Goal: Use online tool/utility: Utilize a website feature to perform a specific function

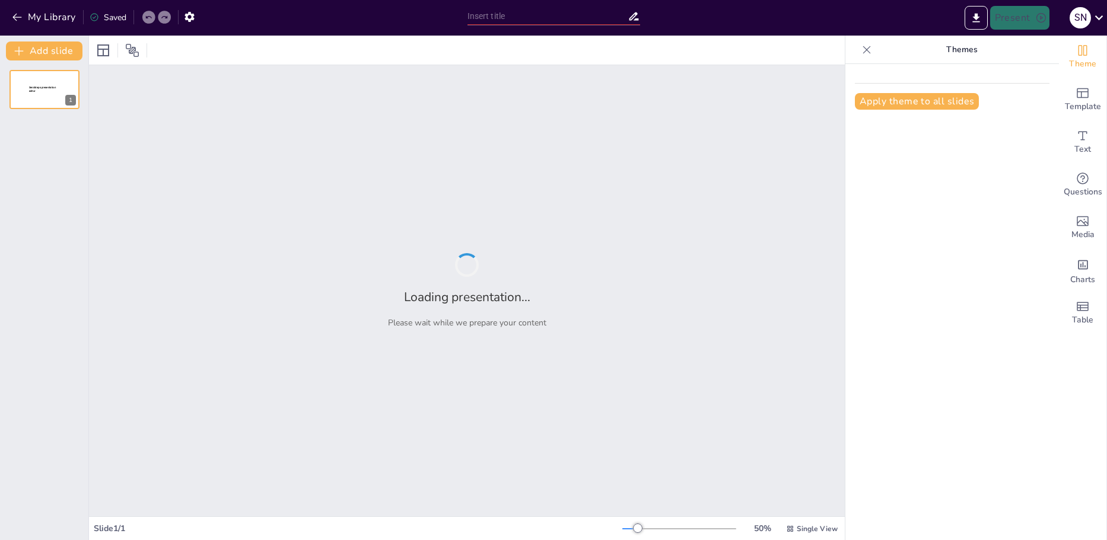
type input "Лазерні візири: Призначення, [DEMOGRAPHIC_DATA] та принцип дії"
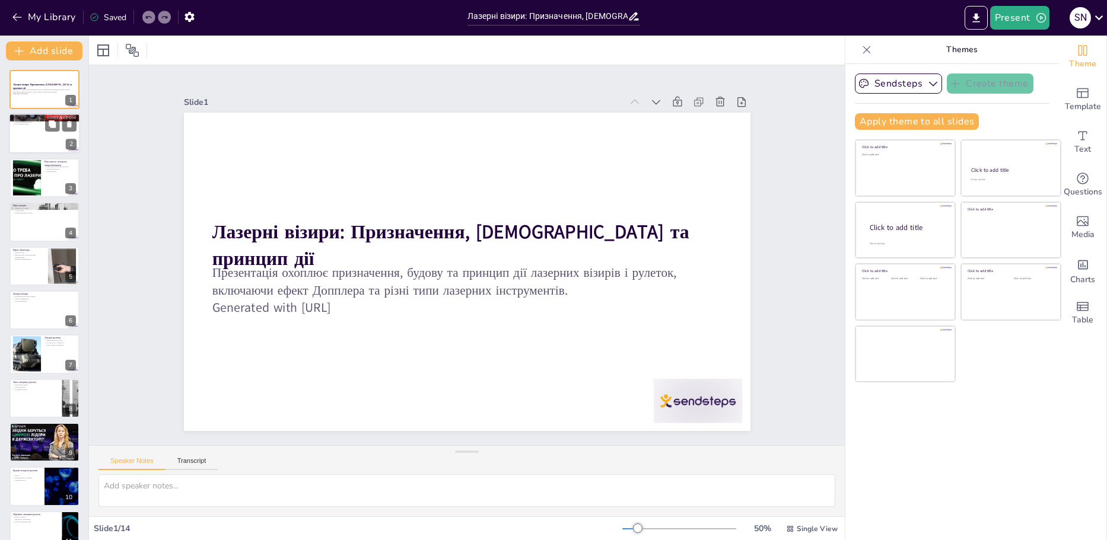
click at [28, 144] on div at bounding box center [44, 134] width 71 height 40
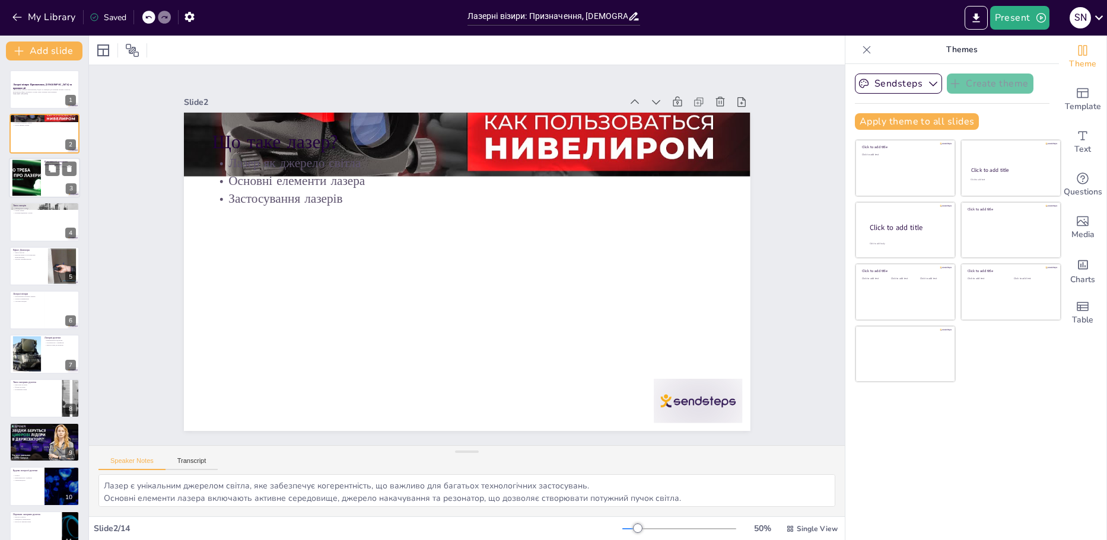
click at [30, 181] on div at bounding box center [27, 178] width 64 height 36
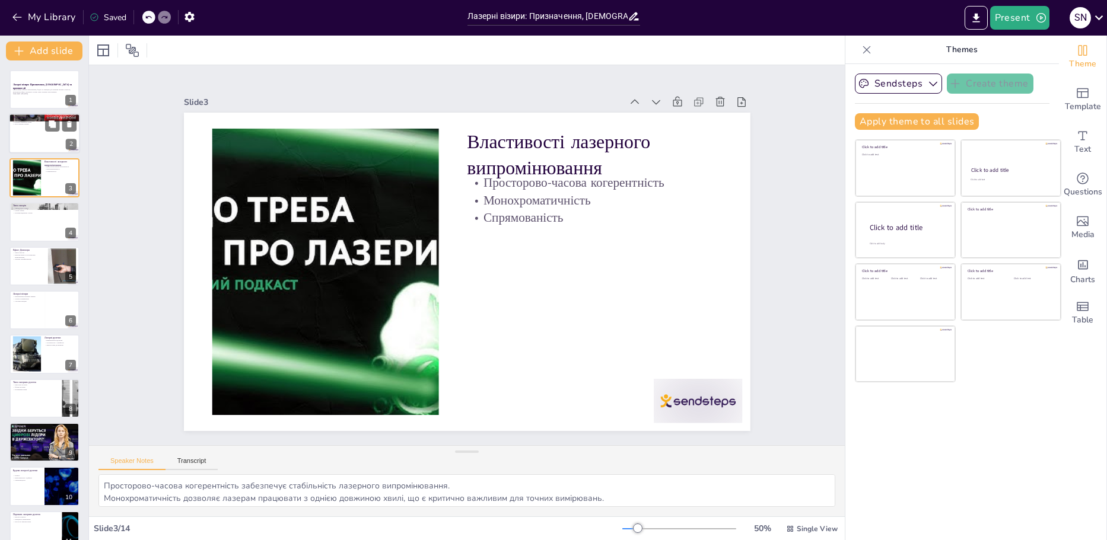
click at [28, 136] on div at bounding box center [44, 134] width 71 height 40
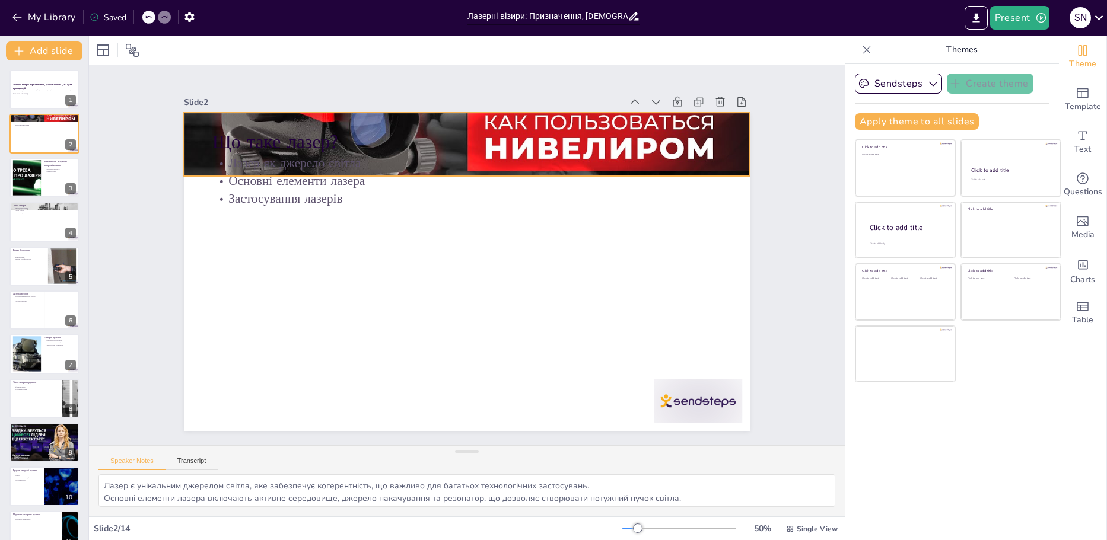
click at [731, 164] on div at bounding box center [467, 144] width 567 height 319
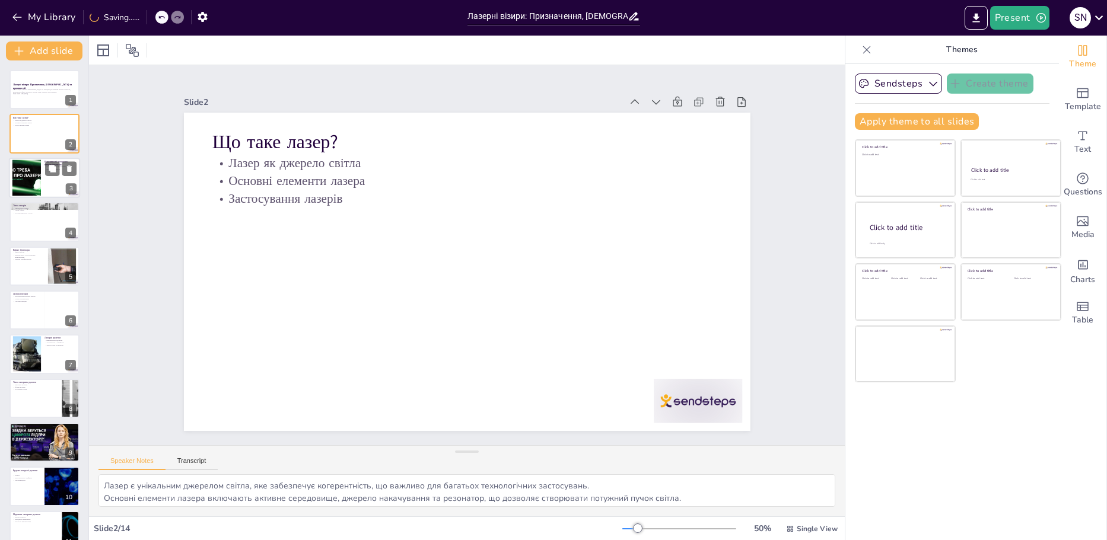
click at [59, 179] on div at bounding box center [44, 178] width 71 height 40
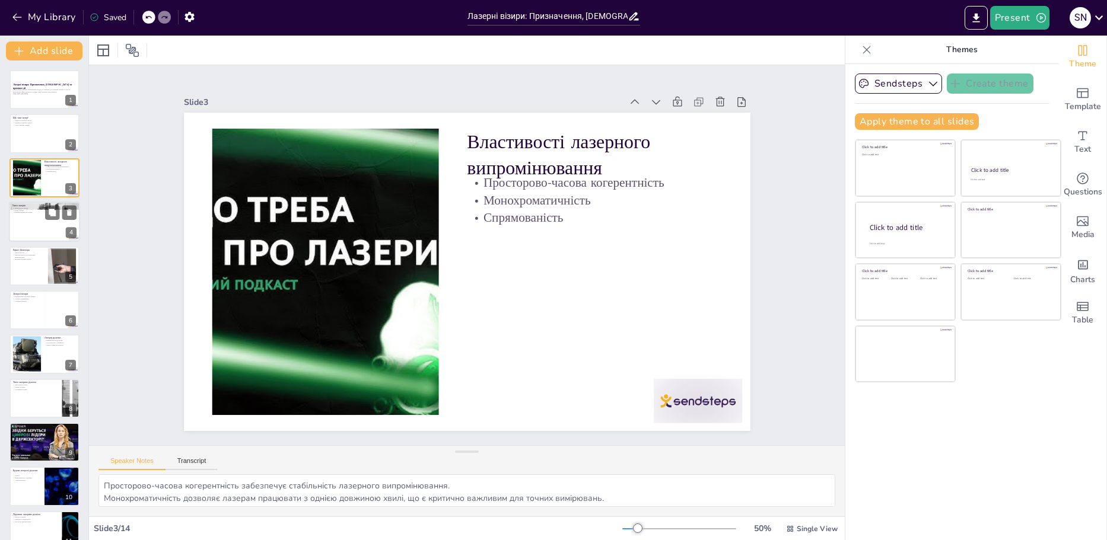
click at [32, 226] on div at bounding box center [44, 222] width 71 height 40
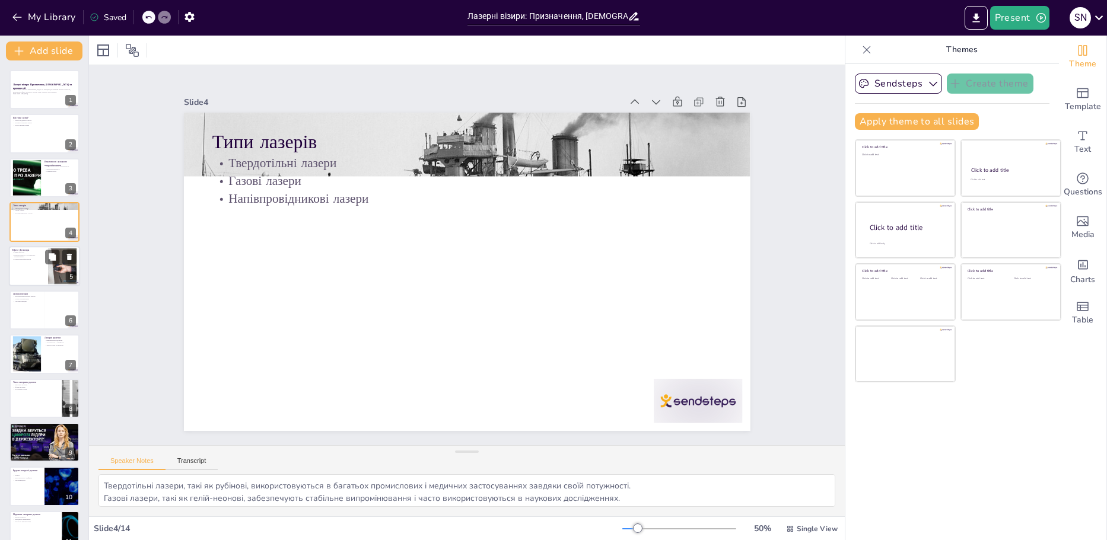
click at [33, 274] on div at bounding box center [44, 266] width 71 height 40
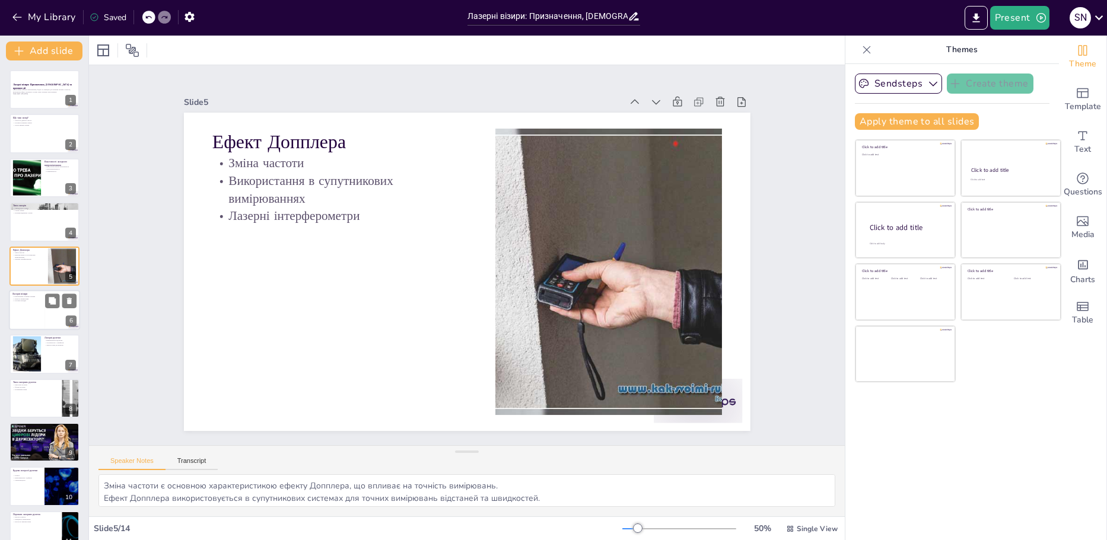
click at [33, 316] on div at bounding box center [44, 310] width 71 height 40
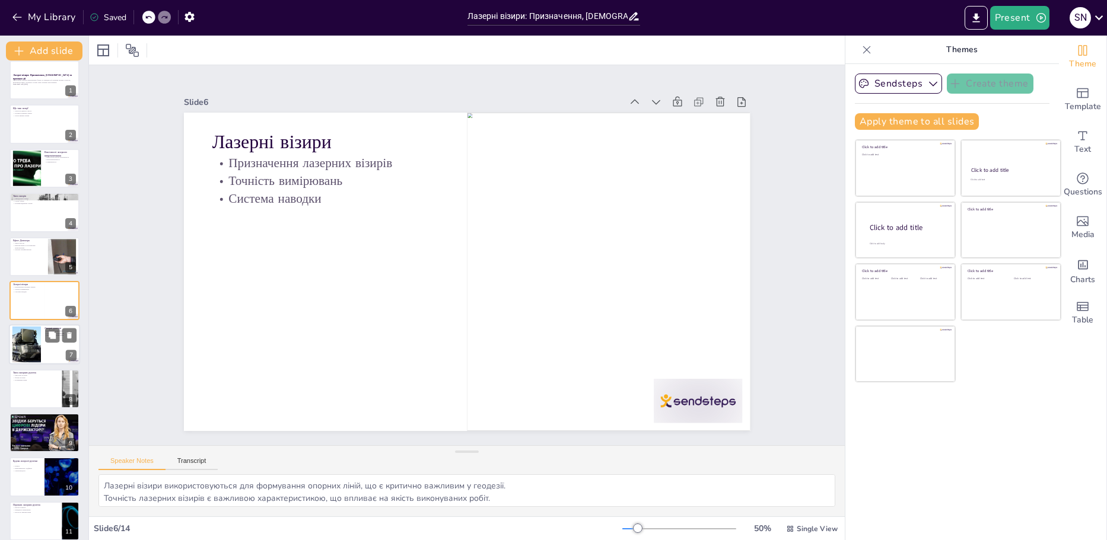
click at [49, 354] on div at bounding box center [44, 345] width 71 height 40
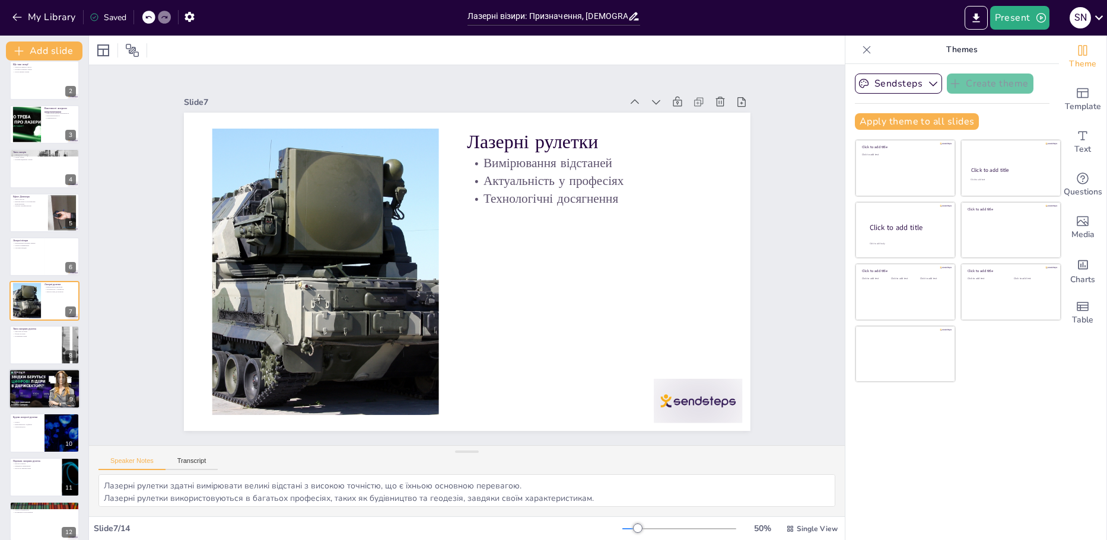
click at [26, 396] on div at bounding box center [44, 389] width 71 height 40
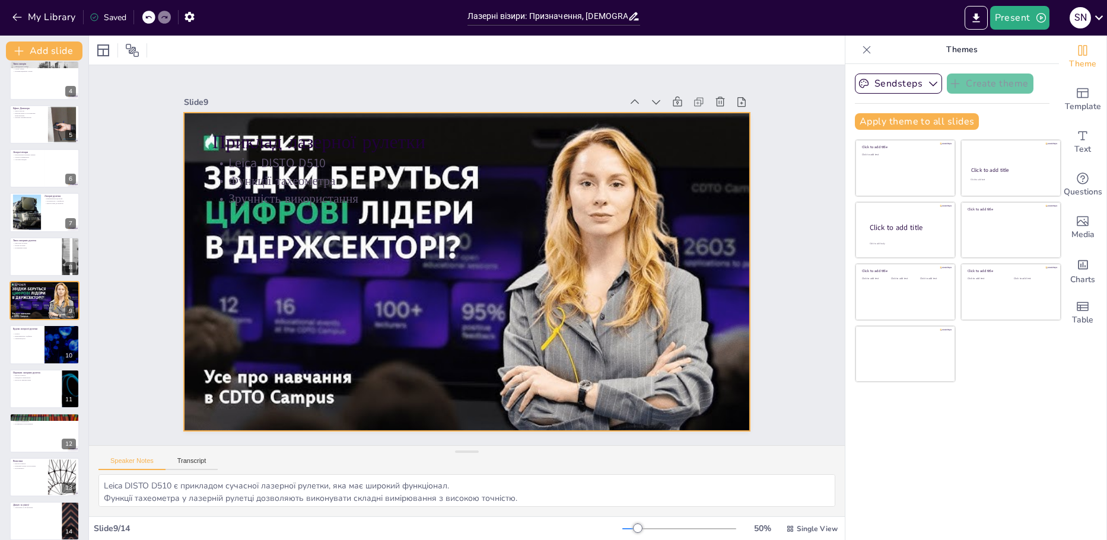
click at [390, 402] on div at bounding box center [450, 257] width 376 height 597
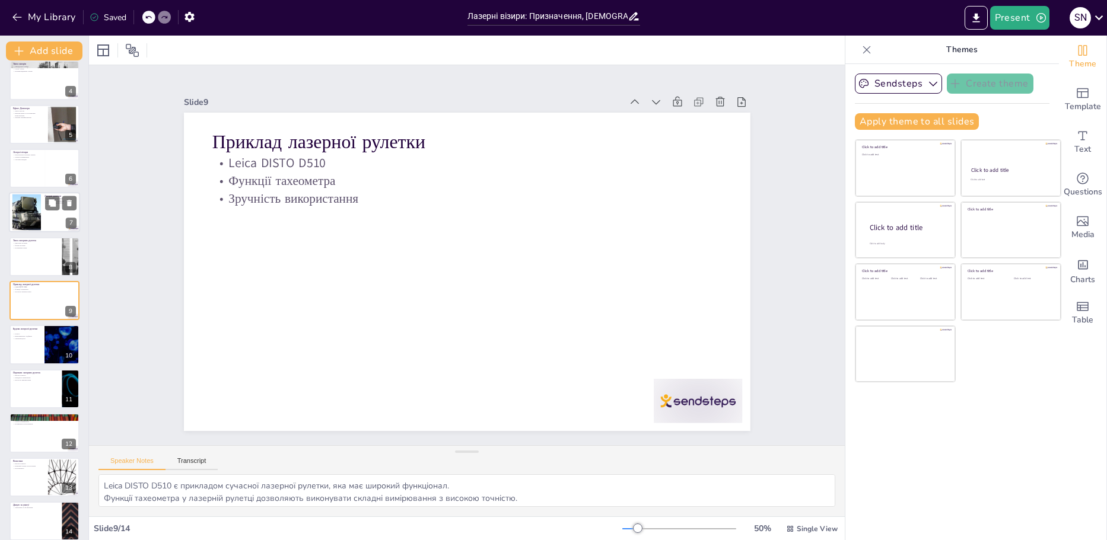
click at [47, 227] on div at bounding box center [44, 213] width 71 height 40
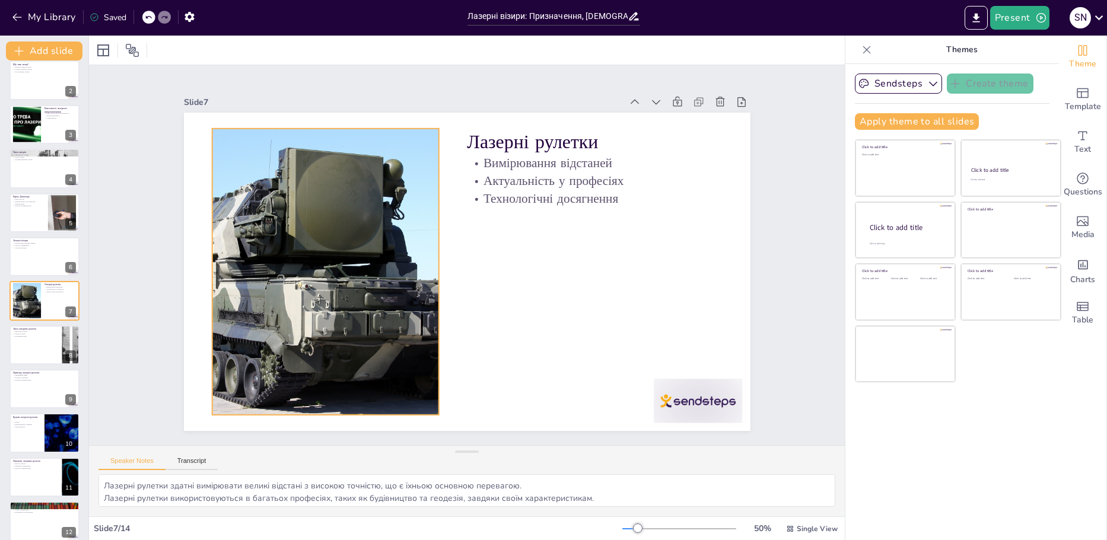
click at [368, 267] on div at bounding box center [350, 173] width 520 height 509
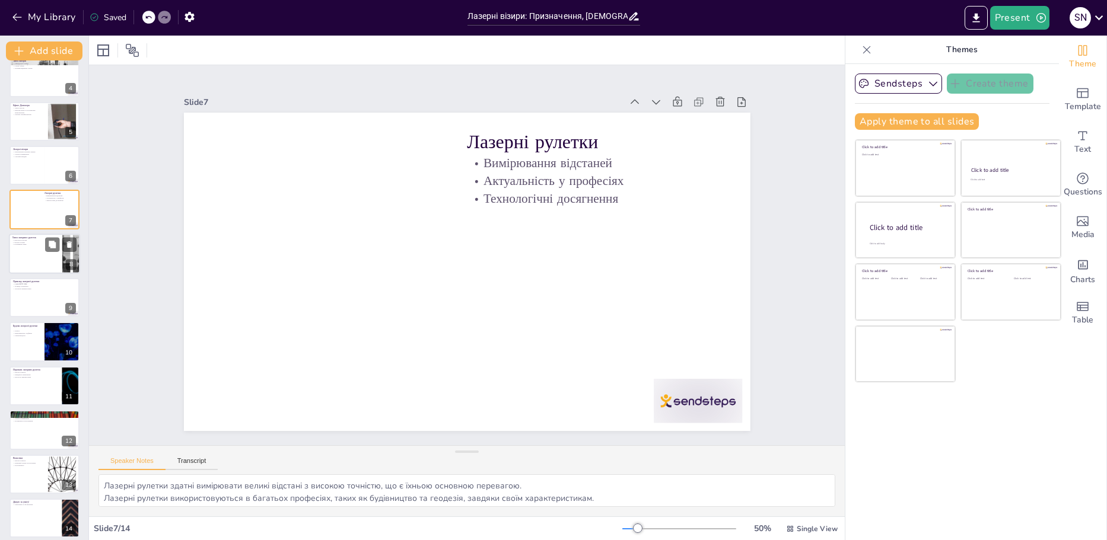
scroll to position [152, 0]
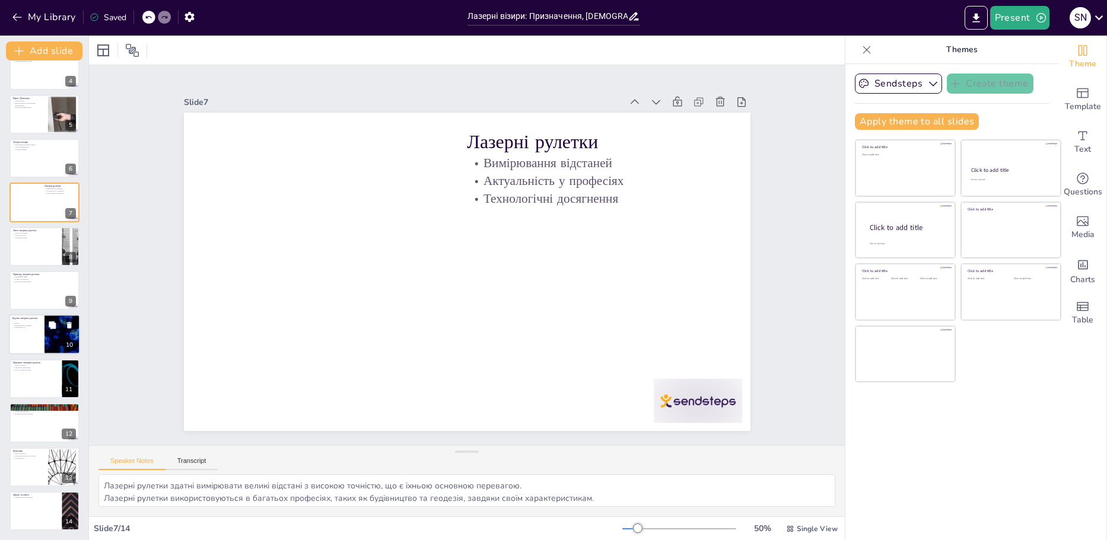
click at [37, 346] on div at bounding box center [44, 335] width 71 height 40
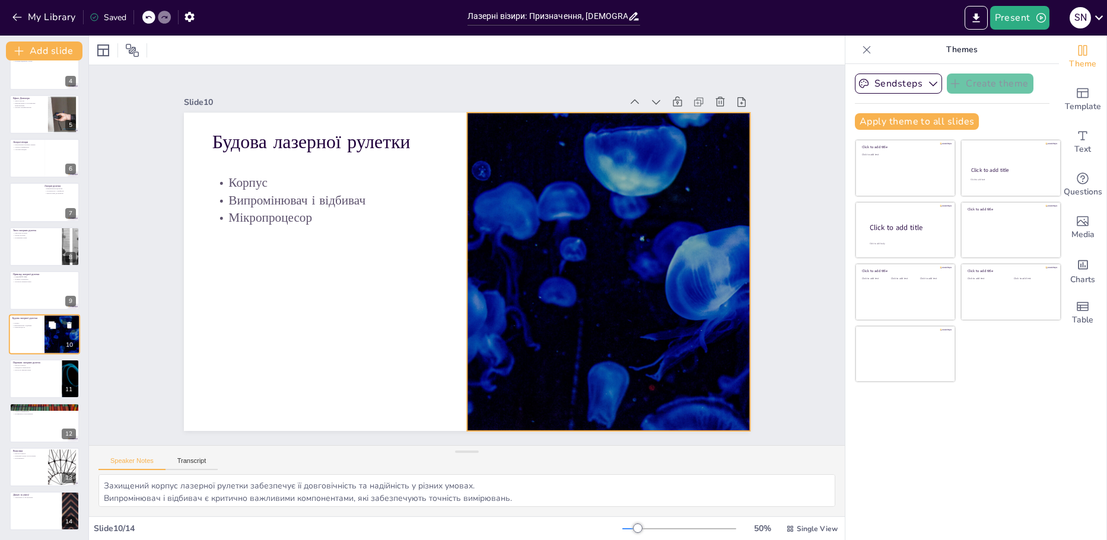
click at [52, 344] on div at bounding box center [62, 335] width 71 height 40
click at [508, 297] on div at bounding box center [596, 315] width 637 height 478
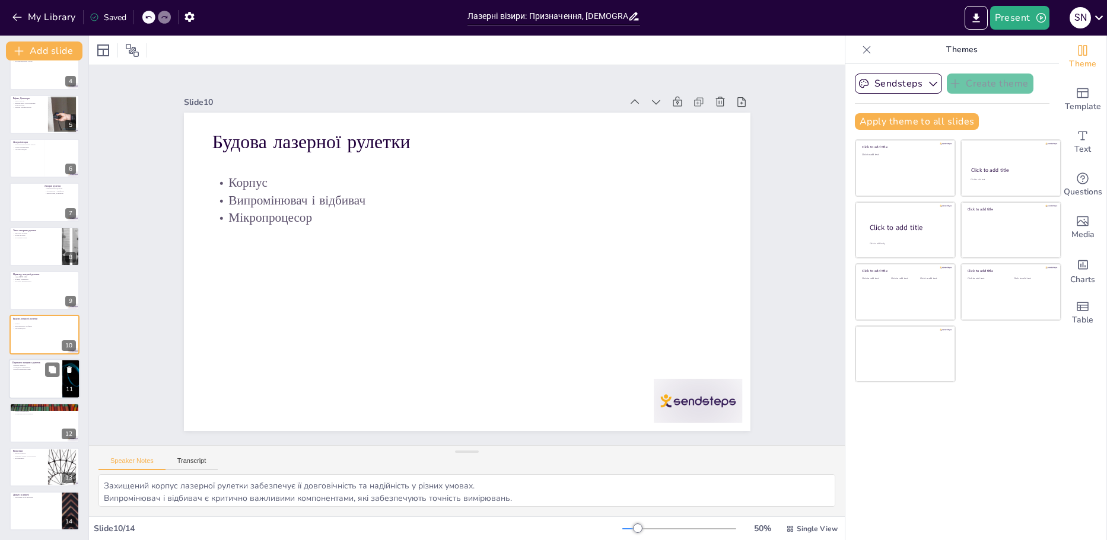
click at [43, 398] on div at bounding box center [44, 379] width 71 height 40
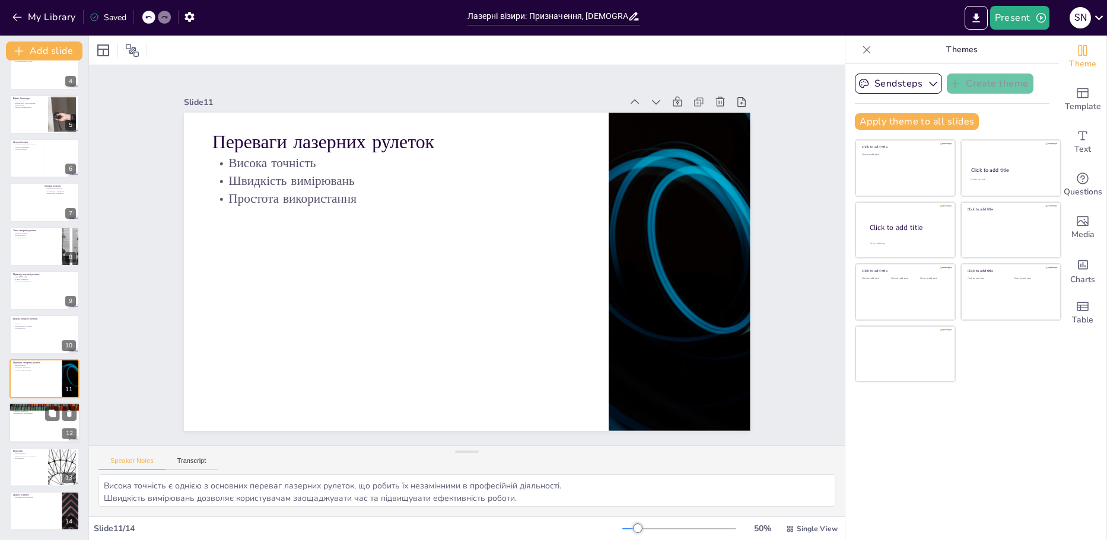
click at [45, 427] on div at bounding box center [44, 423] width 71 height 40
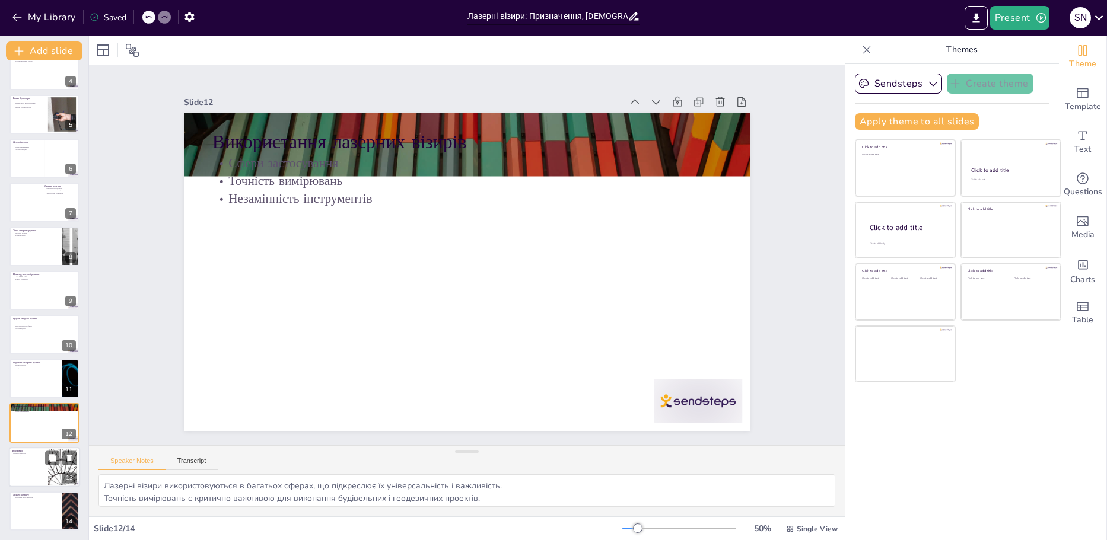
click at [28, 467] on div at bounding box center [44, 467] width 71 height 40
type textarea "Висока точність вимірювань є основною перевагою лазерних візирів та рулеток. Ши…"
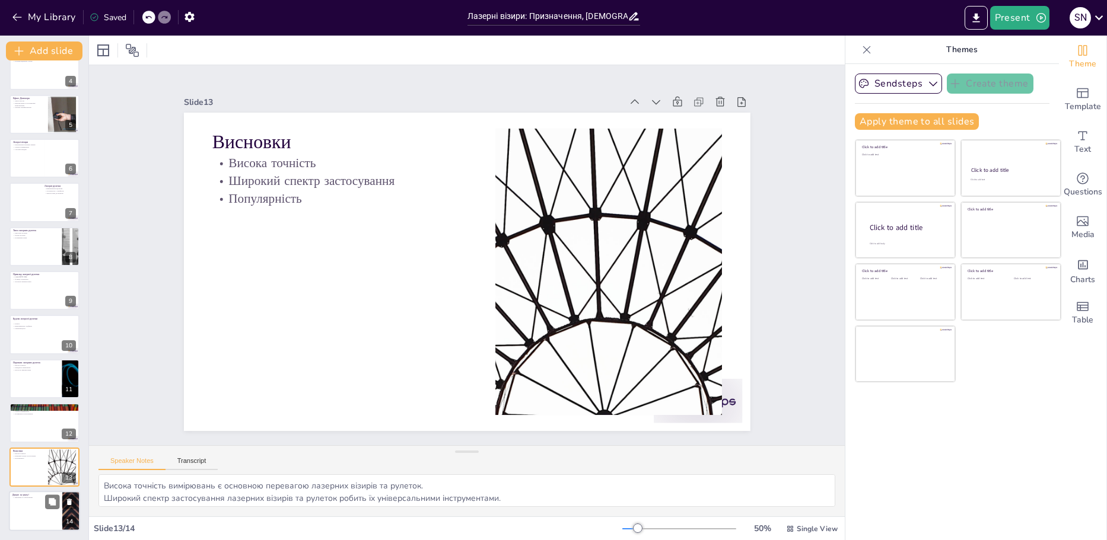
click at [26, 503] on div at bounding box center [44, 511] width 71 height 40
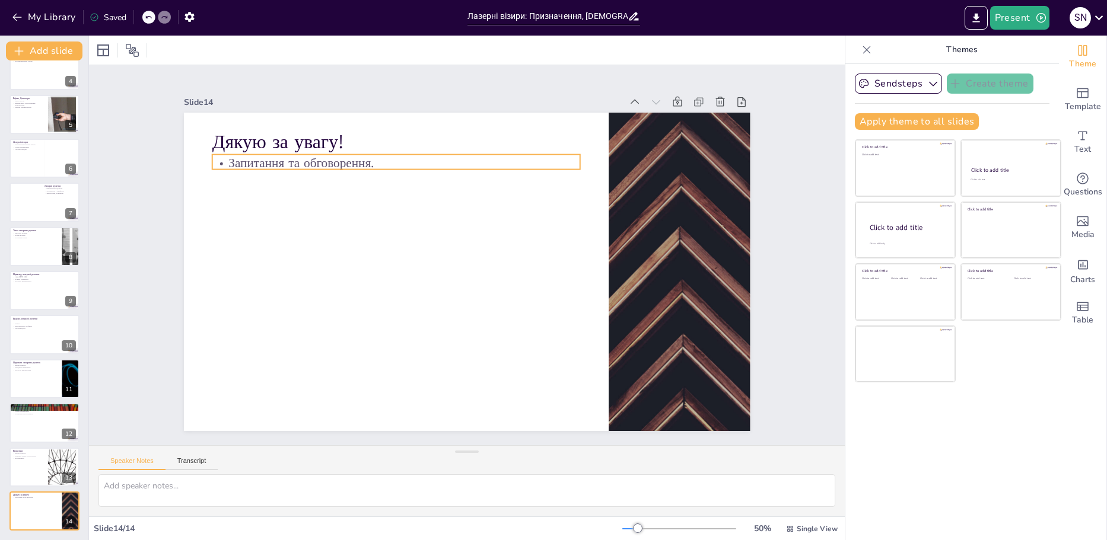
click at [359, 166] on div "Дякую за увагу! Запитання та обговорення." at bounding box center [461, 271] width 637 height 478
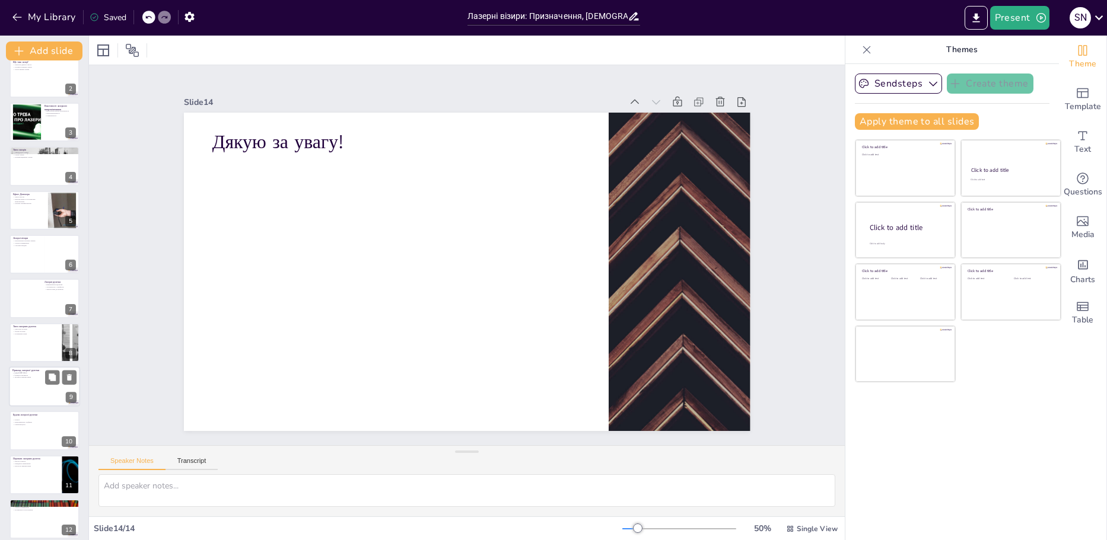
scroll to position [0, 0]
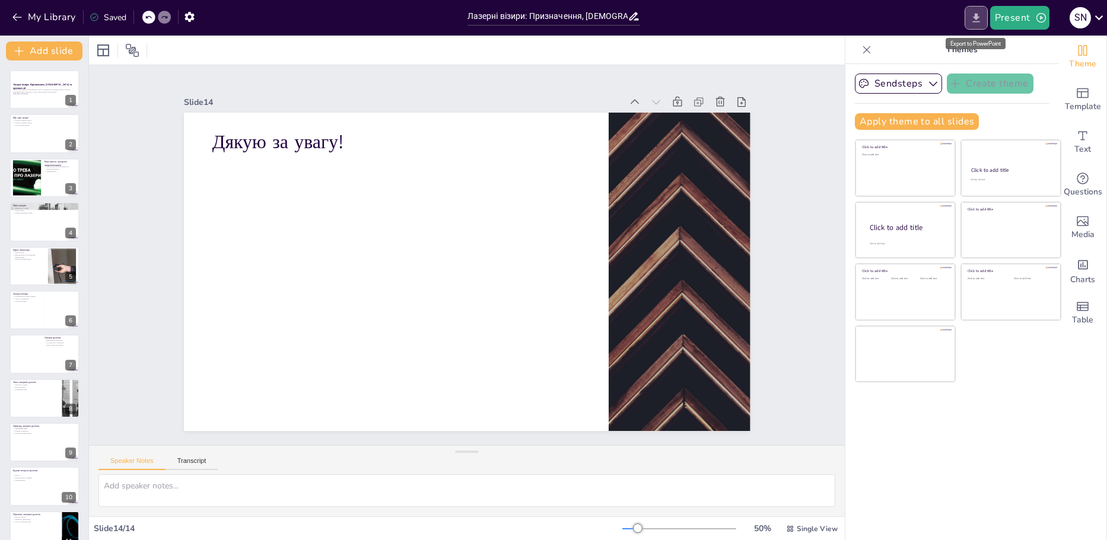
click at [974, 15] on icon "Export to PowerPoint" at bounding box center [976, 18] width 12 height 12
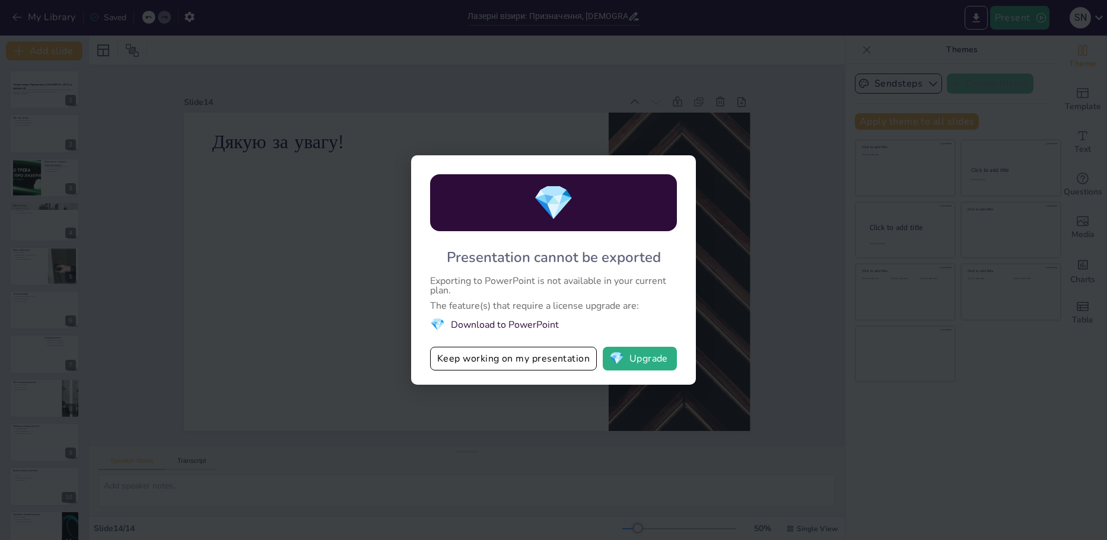
click at [771, 311] on div "💎 Presentation cannot be exported Exporting to PowerPoint is not available in y…" at bounding box center [553, 270] width 1107 height 540
click at [317, 262] on div "💎 Presentation cannot be exported Exporting to PowerPoint is not available in y…" at bounding box center [553, 270] width 1107 height 540
click at [325, 215] on div "💎 Presentation cannot be exported Exporting to PowerPoint is not available in y…" at bounding box center [553, 270] width 1107 height 540
